Goal: Information Seeking & Learning: Learn about a topic

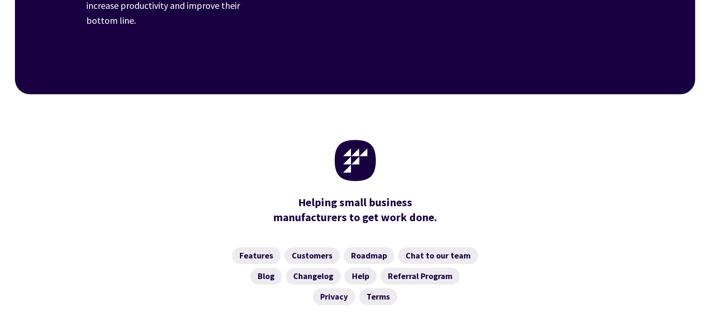
scroll to position [3689, 0]
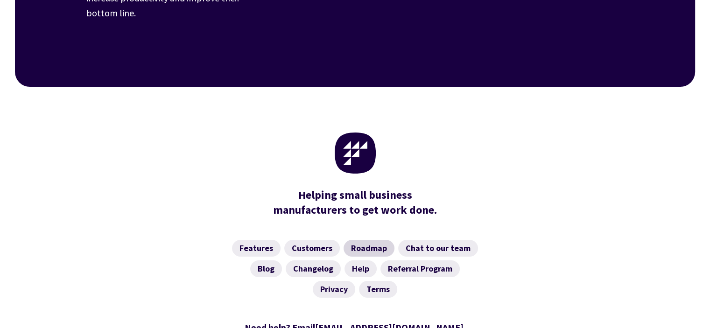
click at [369, 240] on link "Roadmap" at bounding box center [369, 248] width 51 height 17
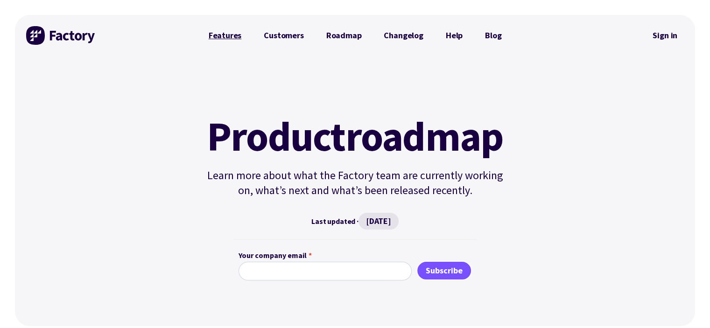
click at [225, 35] on link "Features" at bounding box center [226, 35] width 56 height 19
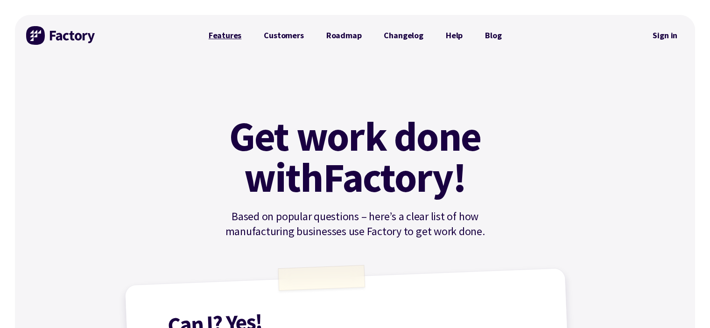
click at [230, 35] on link "Features" at bounding box center [226, 35] width 56 height 19
click at [490, 35] on link "Blog" at bounding box center [493, 35] width 39 height 19
click at [400, 35] on link "Changelog" at bounding box center [404, 35] width 62 height 19
